Goal: Task Accomplishment & Management: Use online tool/utility

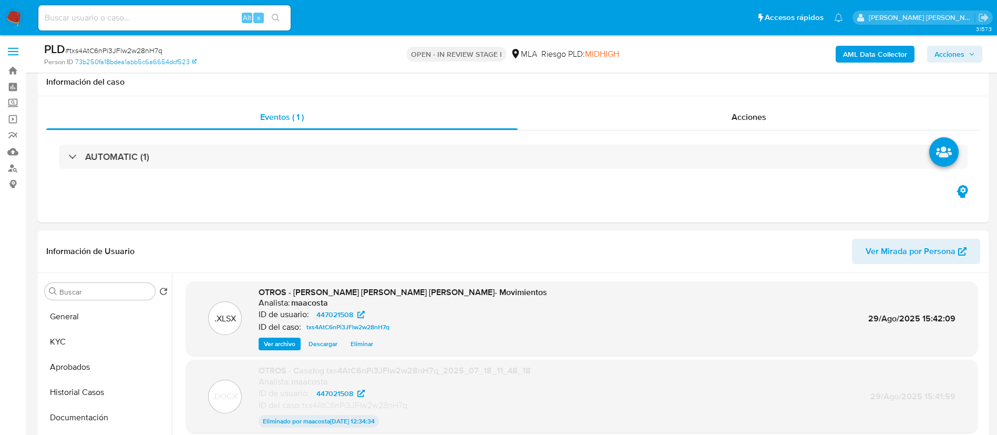
select select "10"
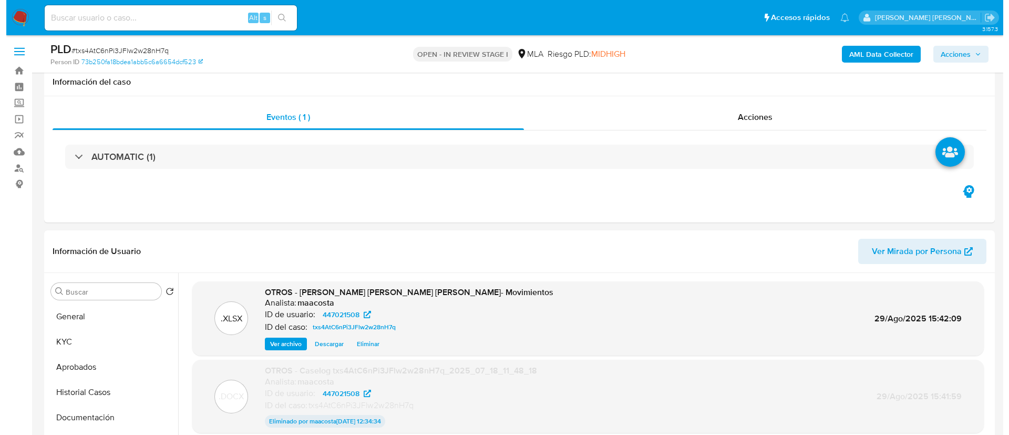
scroll to position [169, 0]
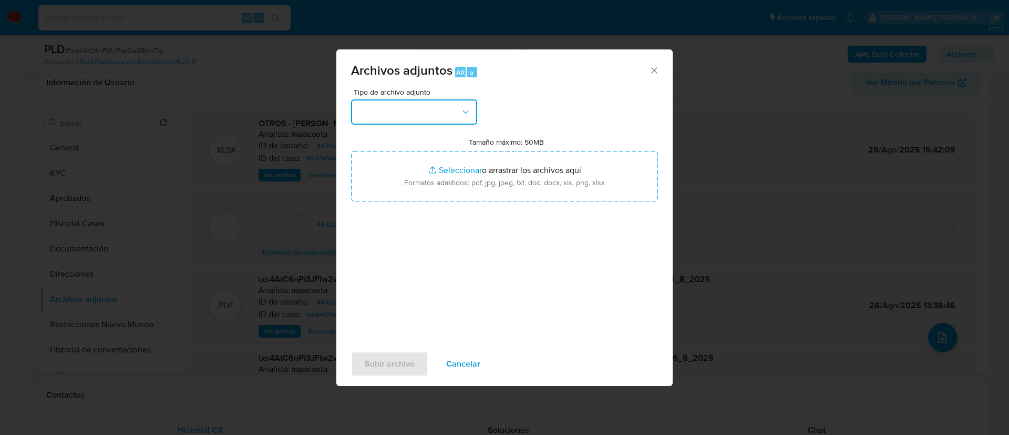
click at [421, 116] on button "button" at bounding box center [414, 111] width 126 height 25
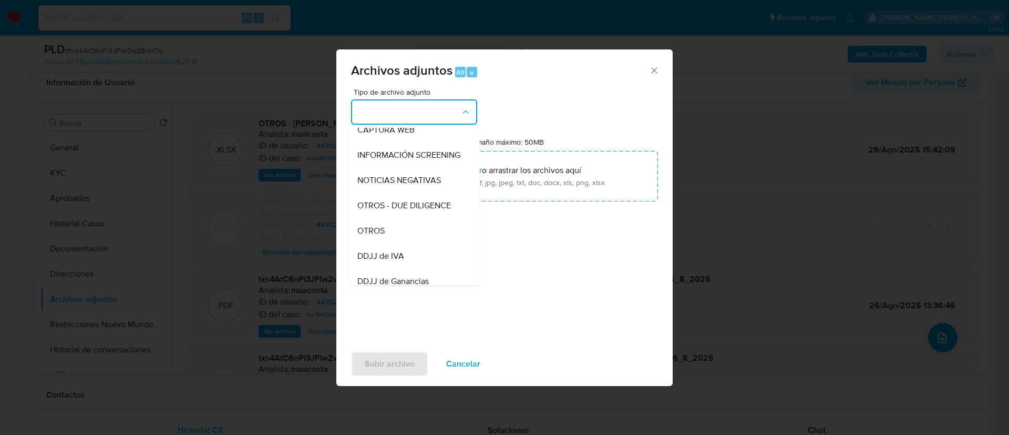
scroll to position [122, 0]
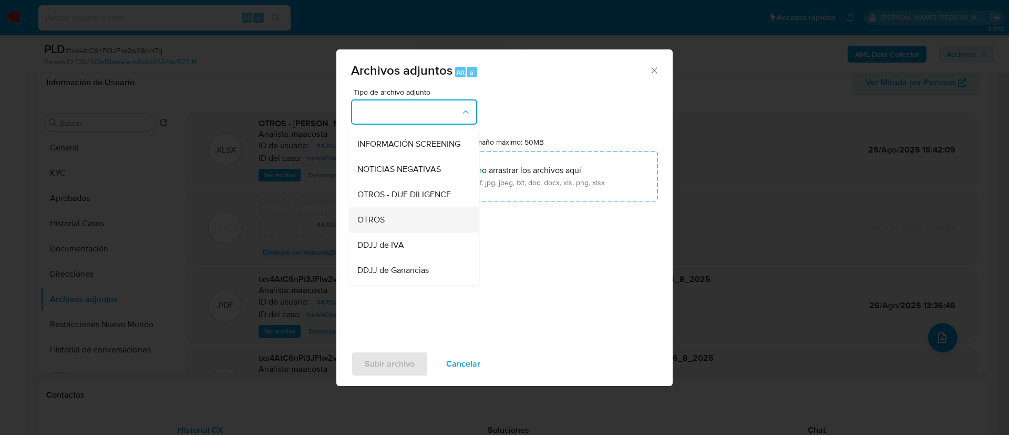
click at [382, 224] on span "OTROS" at bounding box center [370, 219] width 27 height 11
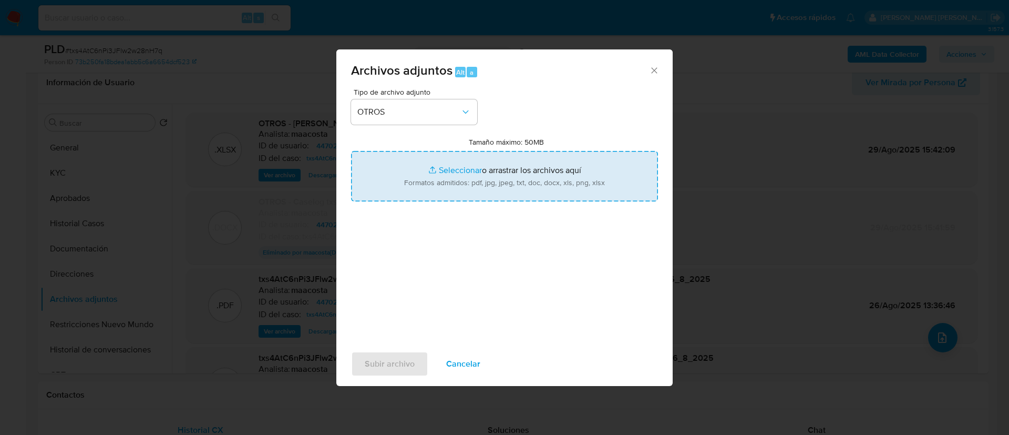
type input "C:\fakepath\SILVA_BALBUENA_Mis_Comprobantes_Emitidos__CUIT_20359455845_14.pdf"
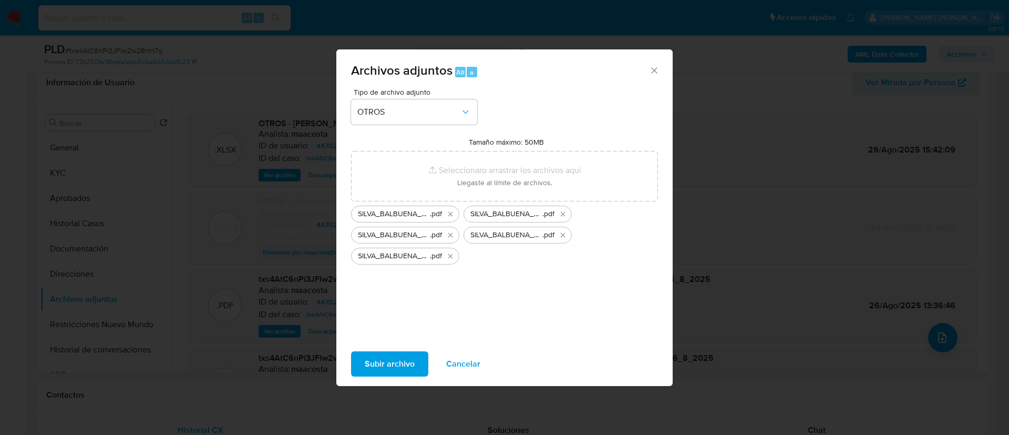
click at [449, 364] on span "Cancelar" at bounding box center [463, 363] width 34 height 23
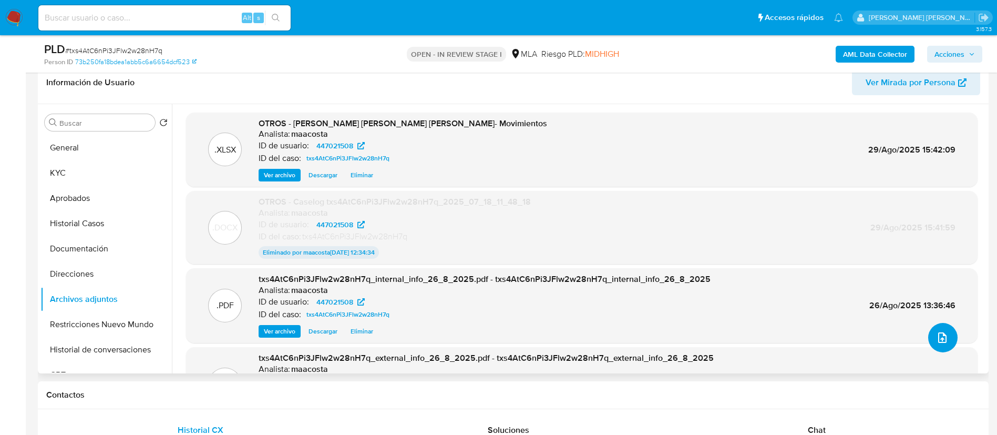
click at [936, 338] on icon "upload-file" at bounding box center [942, 337] width 13 height 13
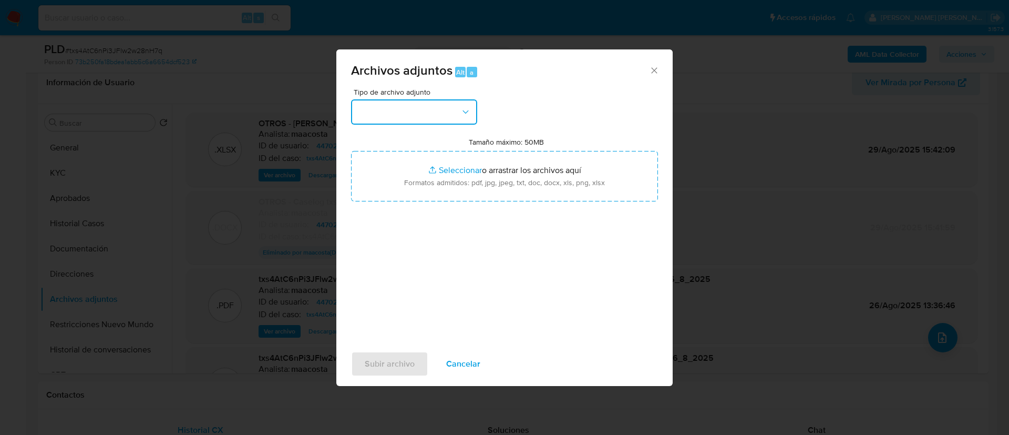
click at [395, 105] on button "button" at bounding box center [414, 111] width 126 height 25
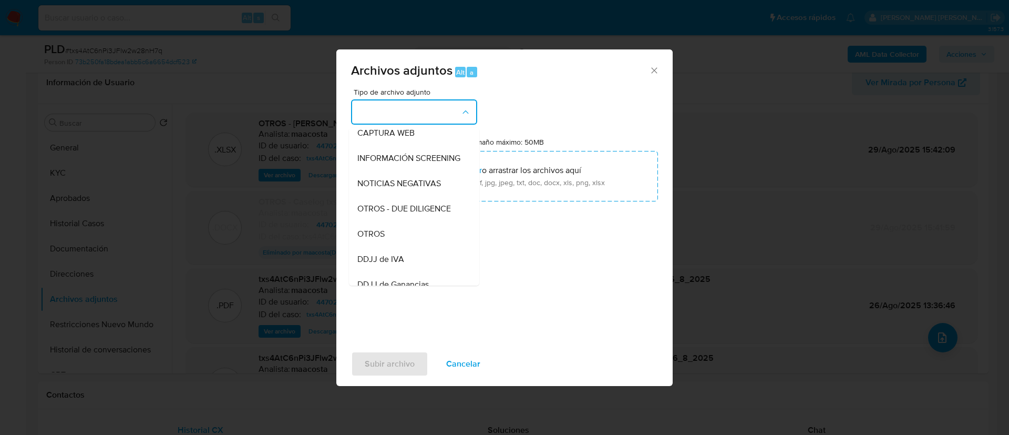
scroll to position [135, 0]
click at [387, 205] on div "OTROS" at bounding box center [410, 207] width 107 height 25
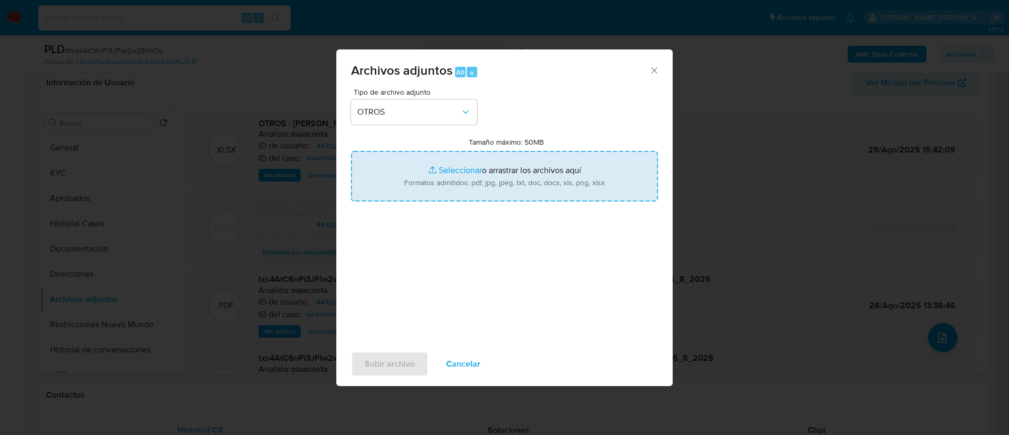
type input "C:\fakepath\VENTA_VEHICULO6.pdf"
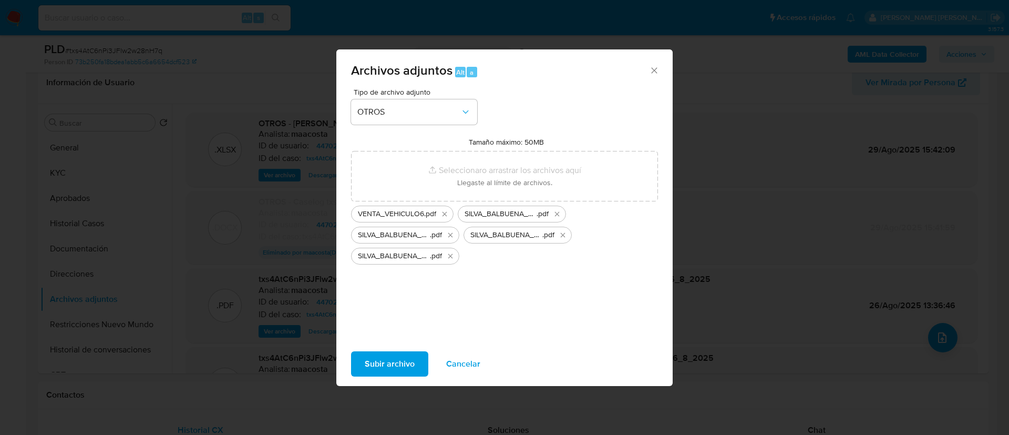
click at [412, 356] on span "Subir archivo" at bounding box center [390, 363] width 50 height 23
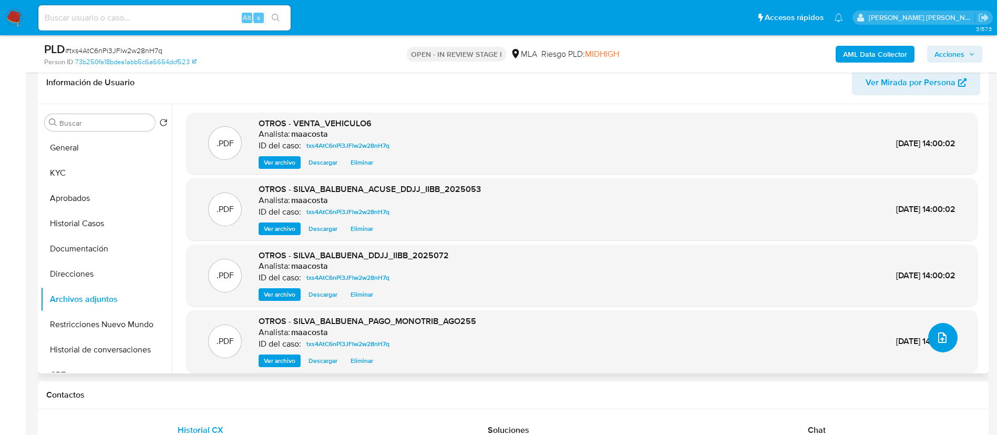
click at [937, 340] on icon "upload-file" at bounding box center [942, 337] width 13 height 13
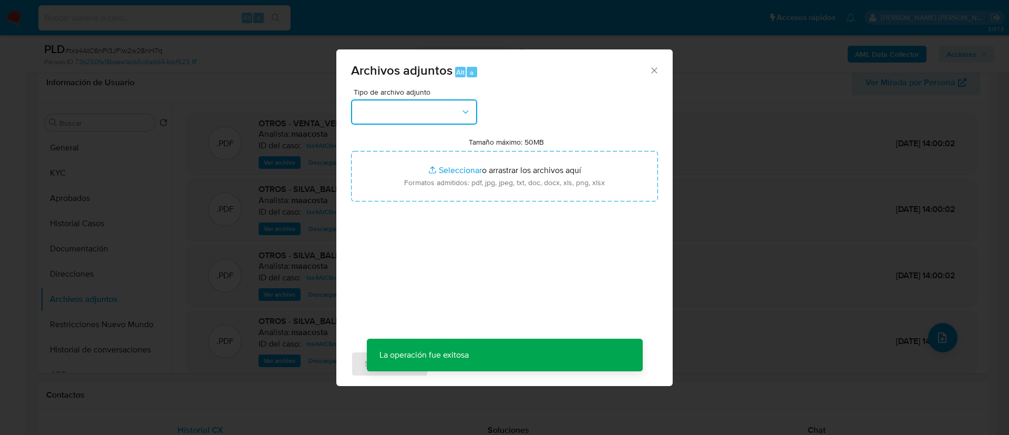
click at [406, 119] on button "button" at bounding box center [414, 111] width 126 height 25
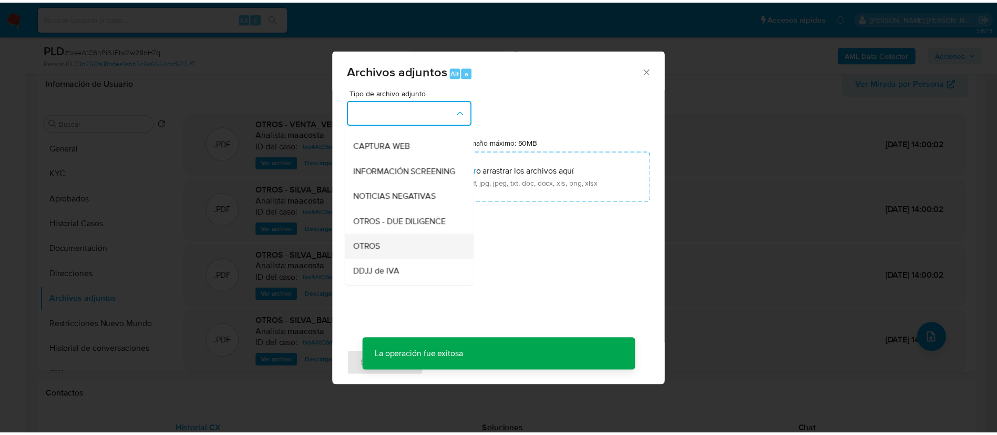
scroll to position [96, 0]
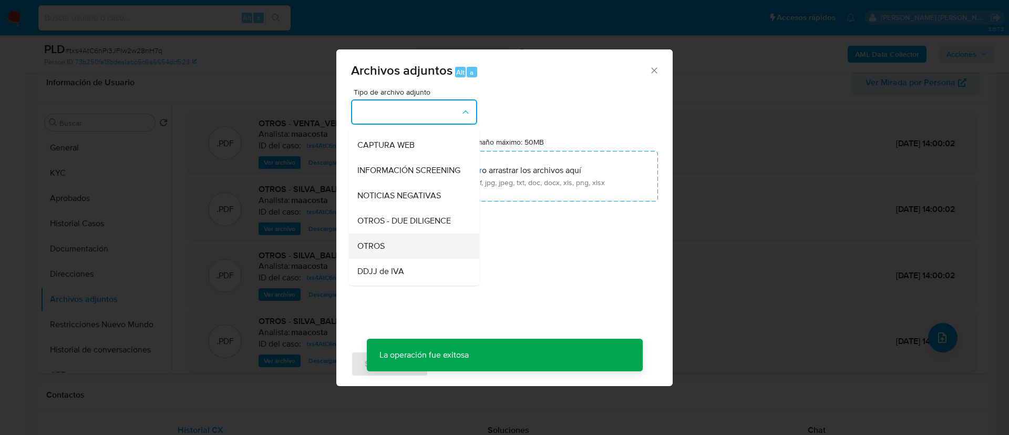
click at [381, 251] on span "OTROS" at bounding box center [370, 246] width 27 height 11
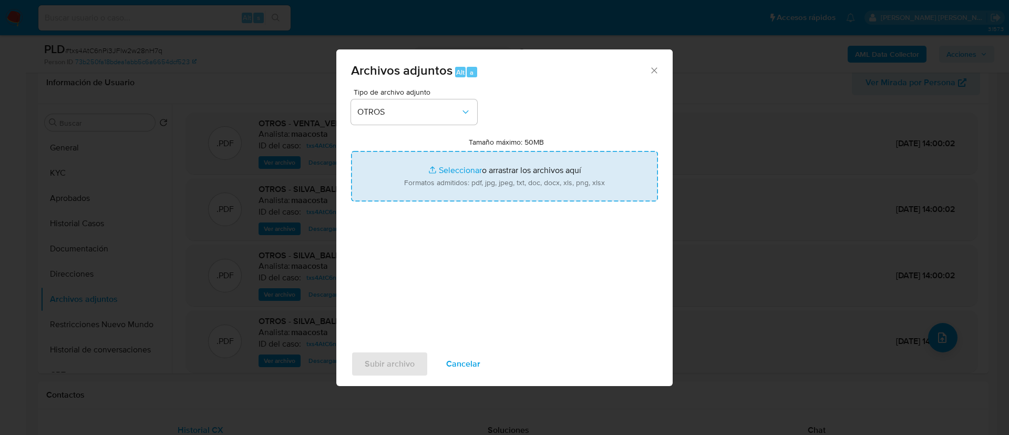
type input "C:\fakepath\SILVA_BALBUENA_Mis_Comprobantes_Emitidos__CUIT_20359455845_14.pdf"
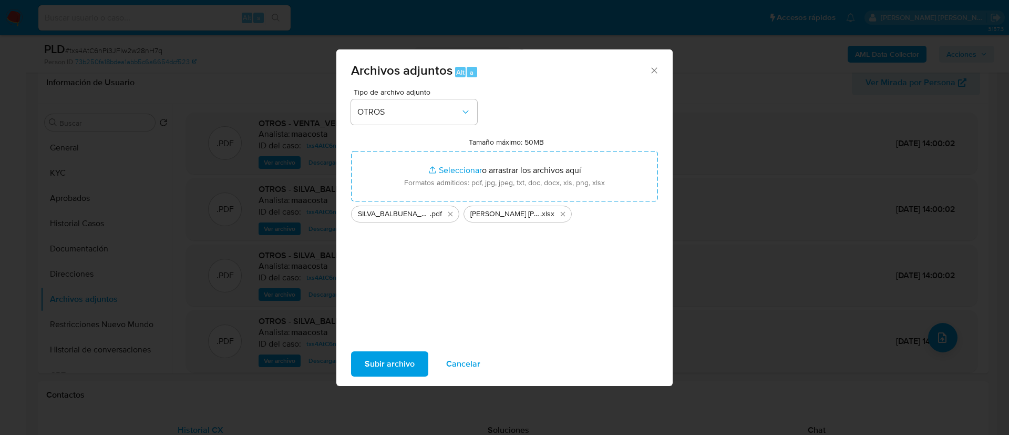
click at [384, 360] on span "Subir archivo" at bounding box center [390, 363] width 50 height 23
